Goal: Task Accomplishment & Management: Use online tool/utility

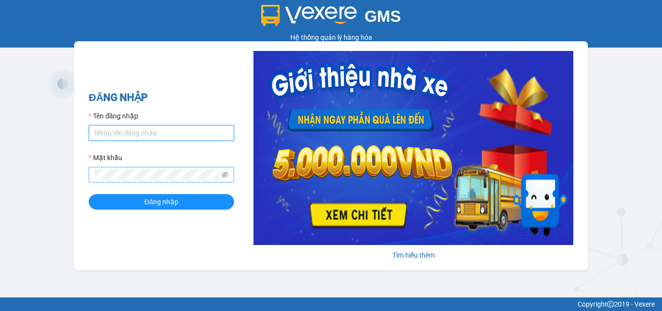
type input "maingan.quythao"
click at [226, 170] on span at bounding box center [225, 174] width 7 height 11
click at [226, 172] on icon "eye-invisible" at bounding box center [225, 174] width 7 height 7
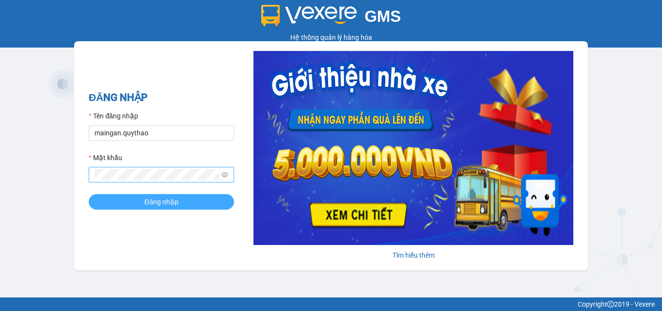
click at [198, 201] on button "Đăng nhập" at bounding box center [161, 202] width 145 height 16
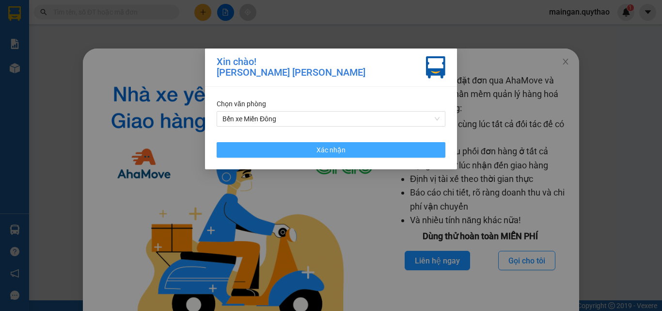
click at [258, 146] on button "Xác nhận" at bounding box center [331, 150] width 229 height 16
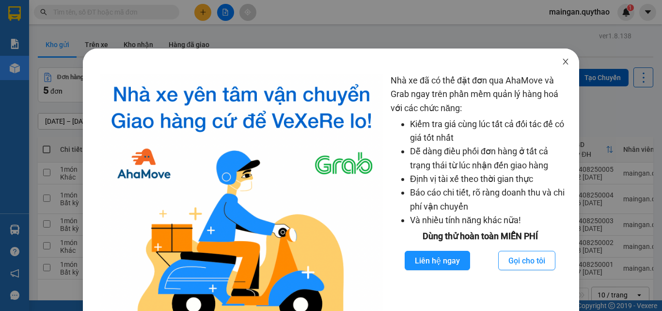
drag, startPoint x: 561, startPoint y: 61, endPoint x: 172, endPoint y: 0, distance: 394.1
click at [552, 61] on span "Close" at bounding box center [565, 61] width 27 height 27
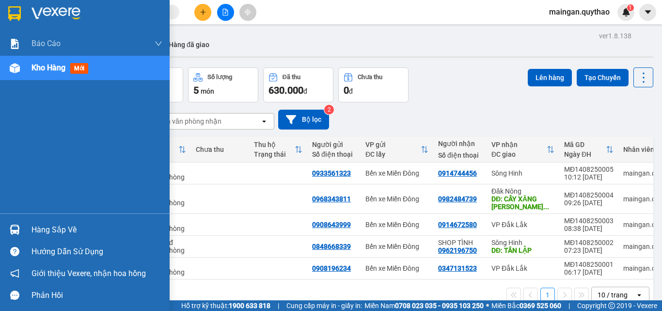
click at [53, 72] on span "Kho hàng" at bounding box center [49, 67] width 34 height 9
click at [54, 70] on span "Kho hàng" at bounding box center [49, 67] width 34 height 9
click at [12, 61] on div at bounding box center [14, 68] width 17 height 17
click at [15, 62] on div at bounding box center [14, 68] width 17 height 17
